Goal: Transaction & Acquisition: Purchase product/service

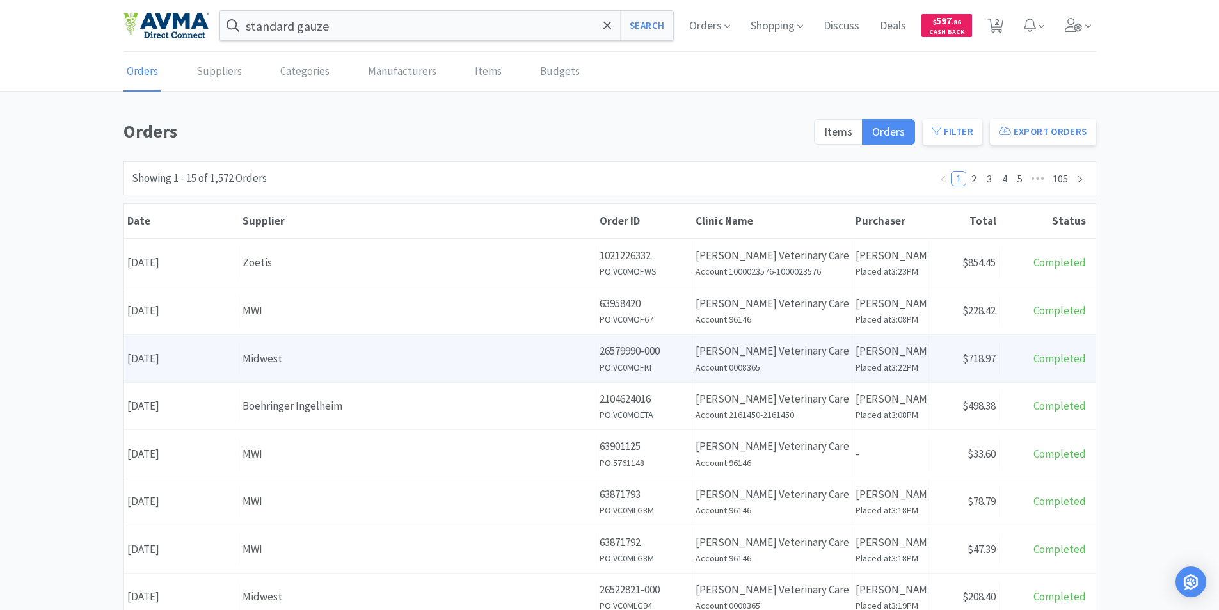
click at [181, 360] on div "Date [DATE]" at bounding box center [181, 358] width 115 height 33
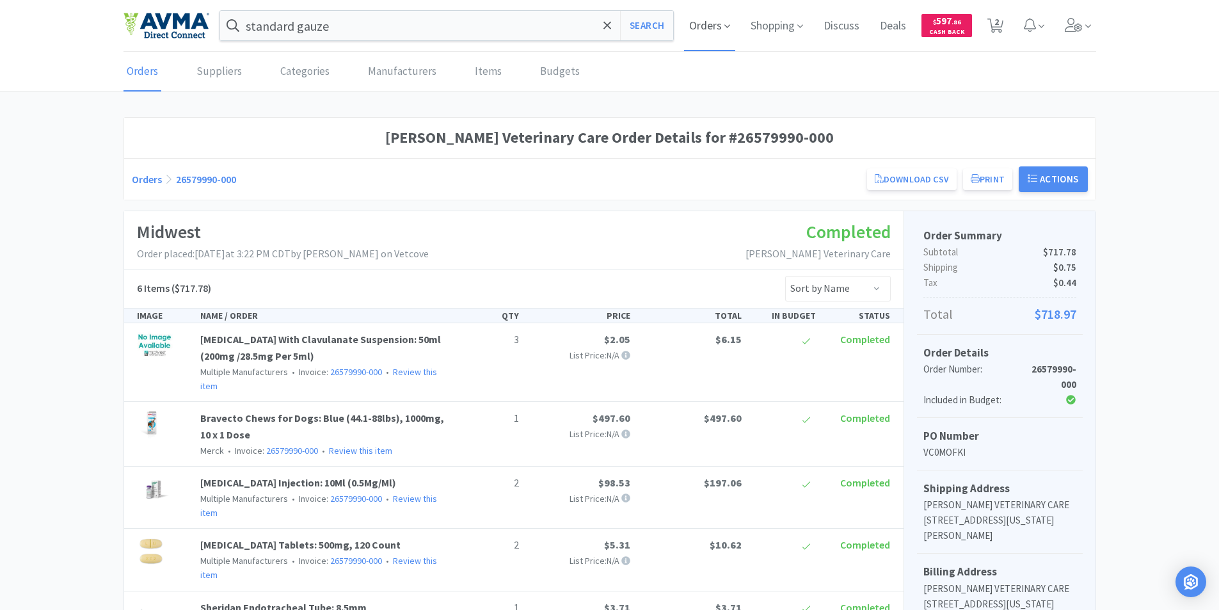
click at [707, 25] on span "Orders" at bounding box center [709, 25] width 51 height 51
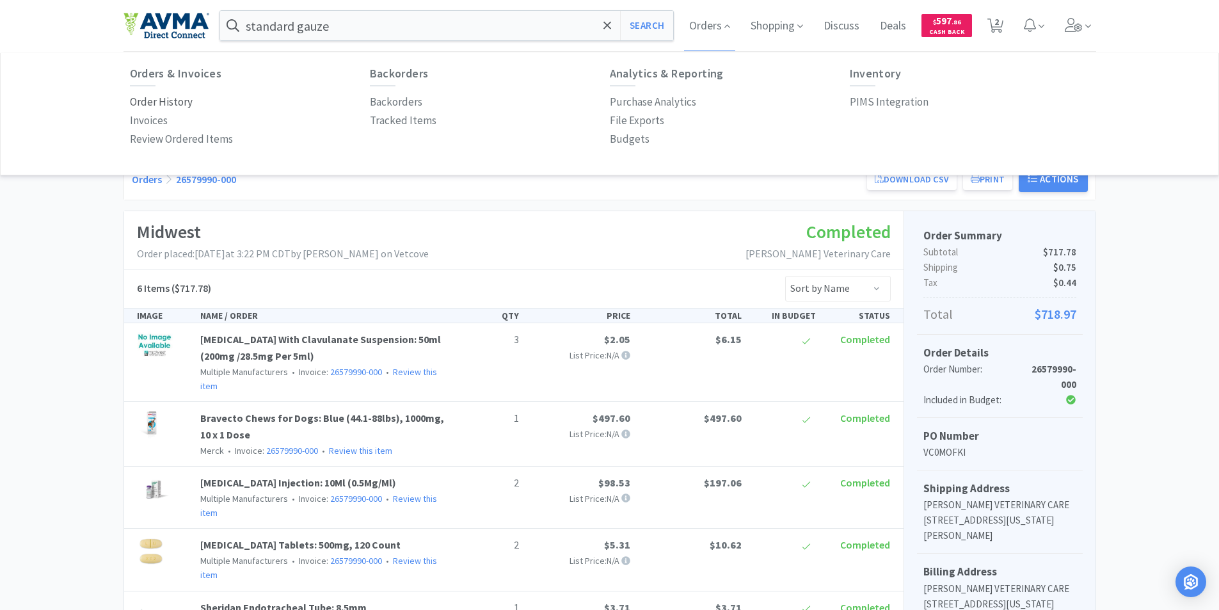
click at [152, 100] on p "Order History" at bounding box center [161, 101] width 63 height 17
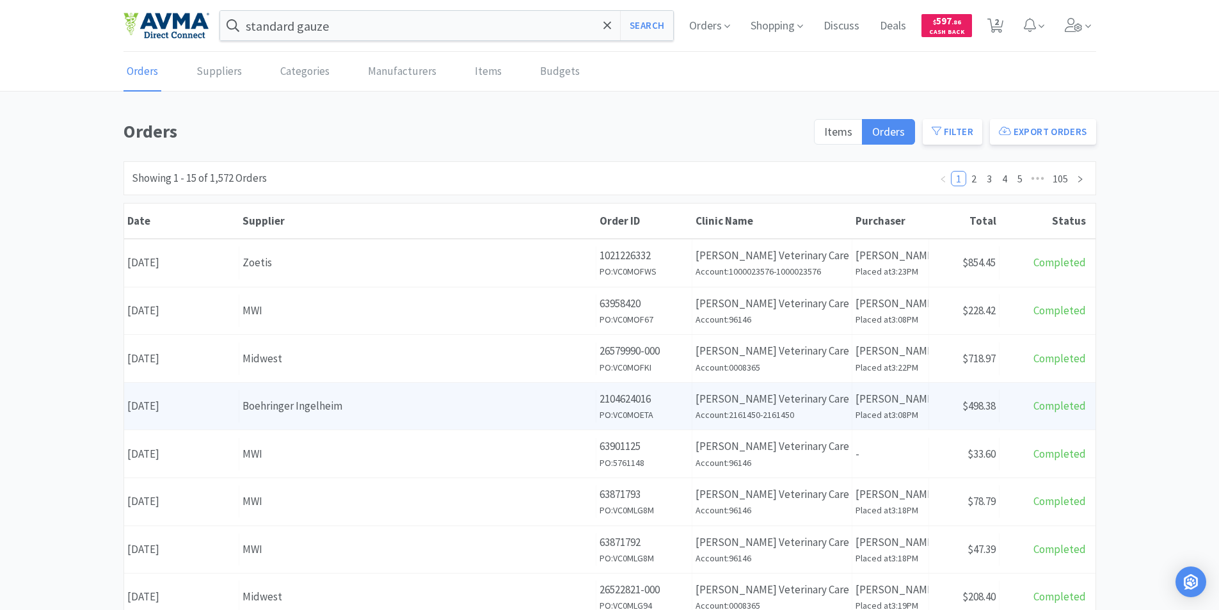
click at [197, 406] on div "Date [DATE]" at bounding box center [181, 406] width 115 height 33
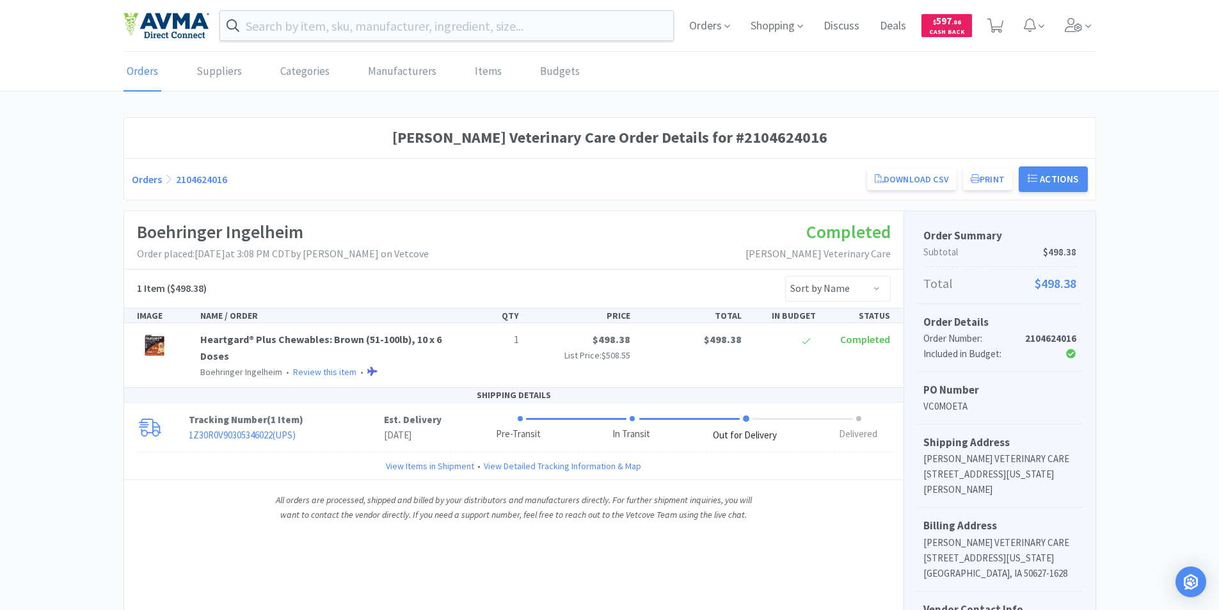
drag, startPoint x: 286, startPoint y: 29, endPoint x: 254, endPoint y: 6, distance: 39.4
click at [286, 28] on input "text" at bounding box center [447, 25] width 454 height 29
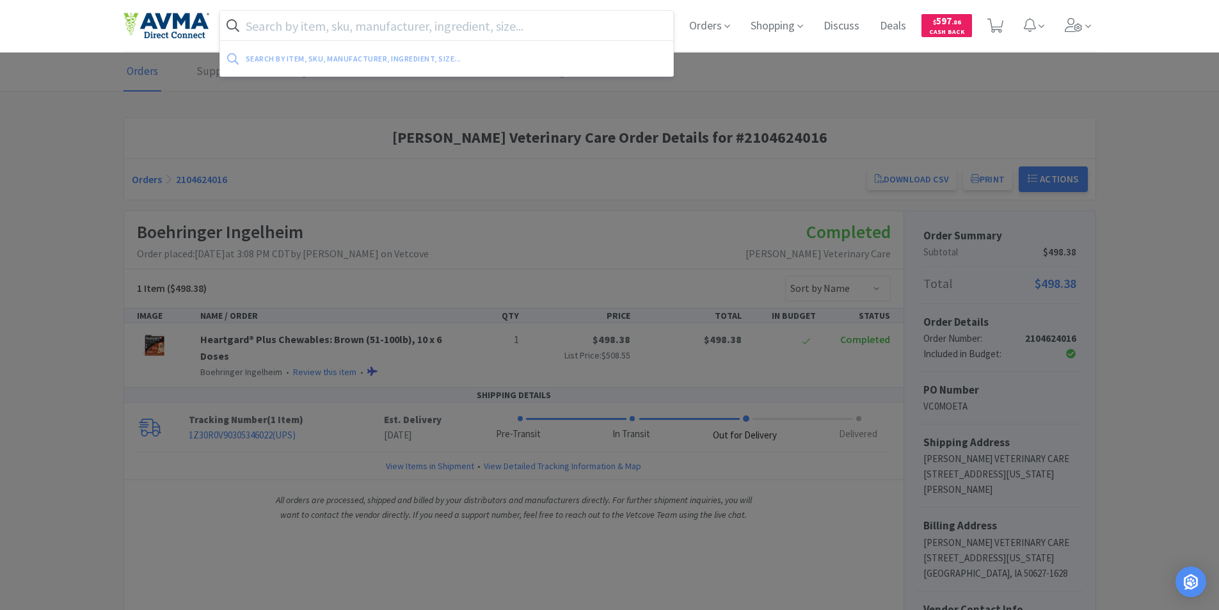
click at [323, 20] on input "text" at bounding box center [447, 25] width 454 height 29
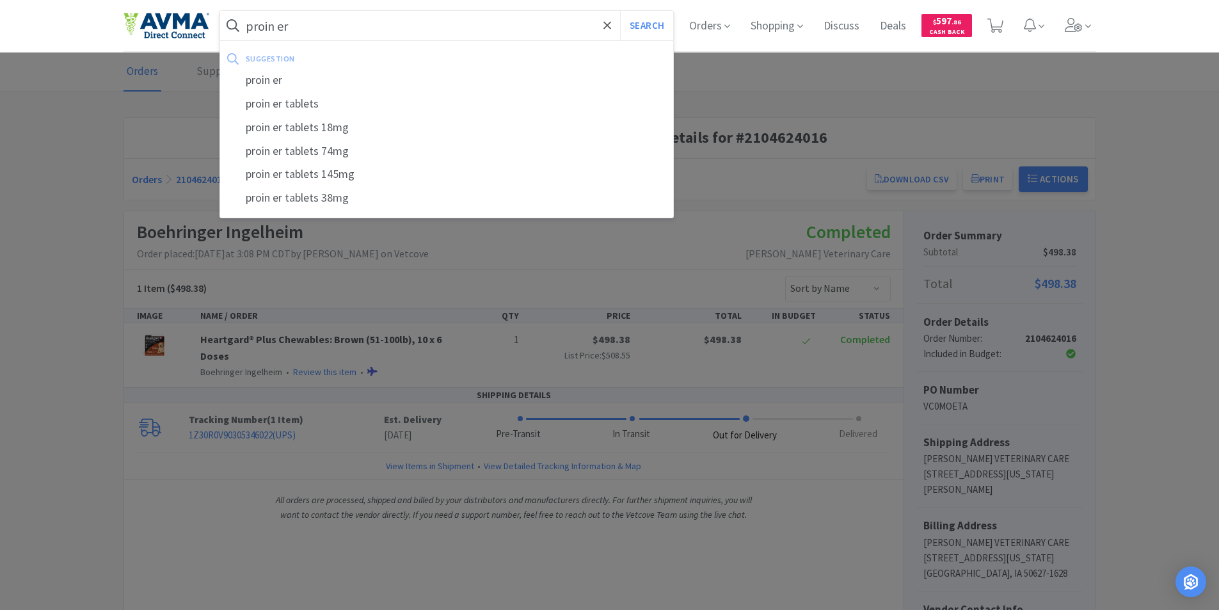
click at [304, 198] on div "proin er tablets 38mg" at bounding box center [447, 198] width 454 height 24
type input "proin er tablets 38mg"
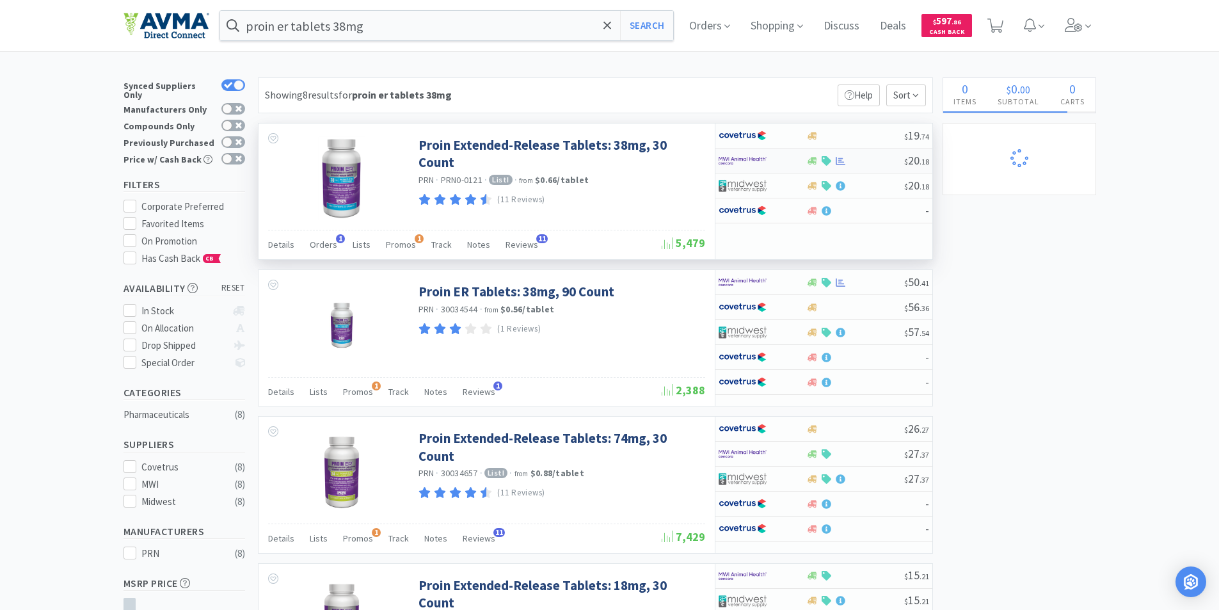
select select "1"
click at [728, 157] on img at bounding box center [743, 160] width 48 height 19
select select "1"
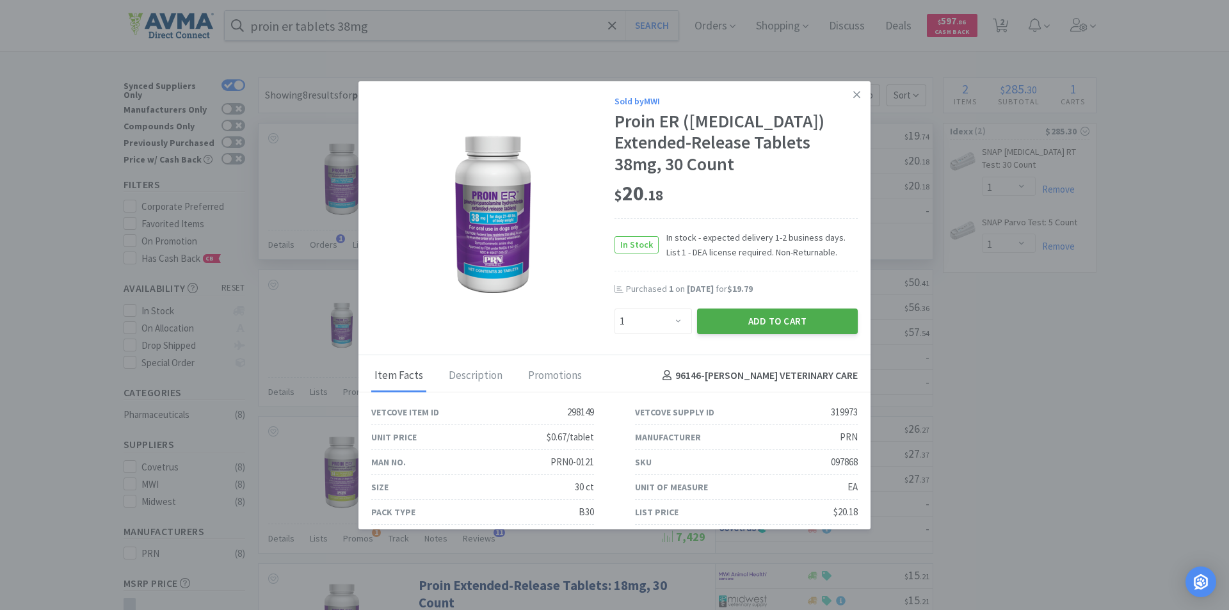
click at [734, 334] on button "Add to Cart" at bounding box center [777, 322] width 161 height 26
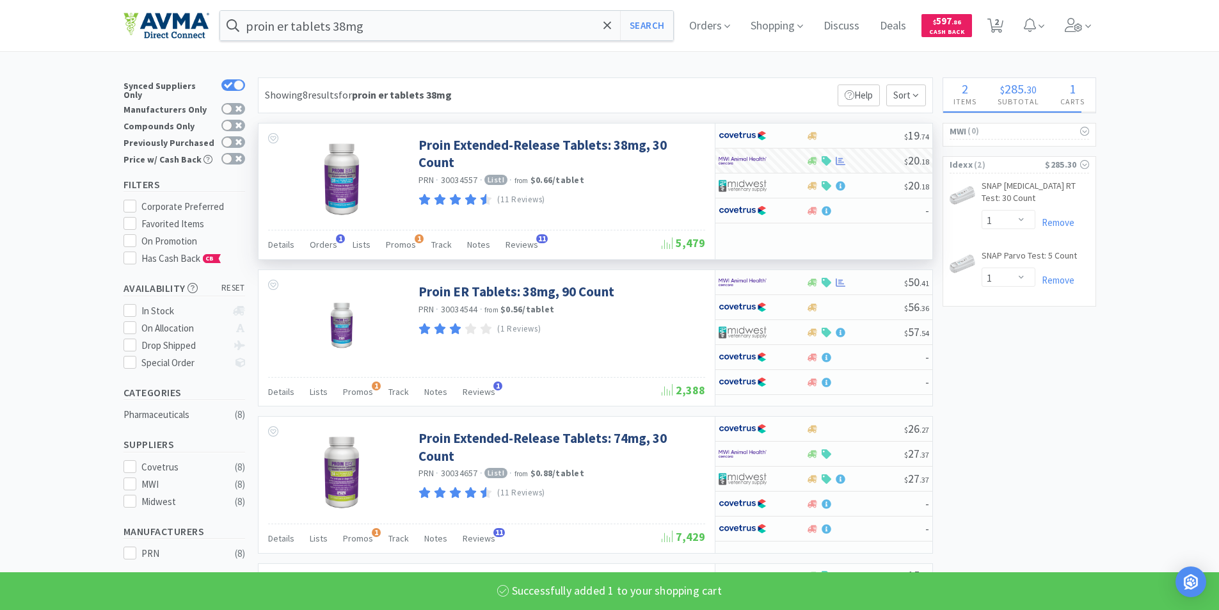
select select "1"
